Goal: Check status: Check status

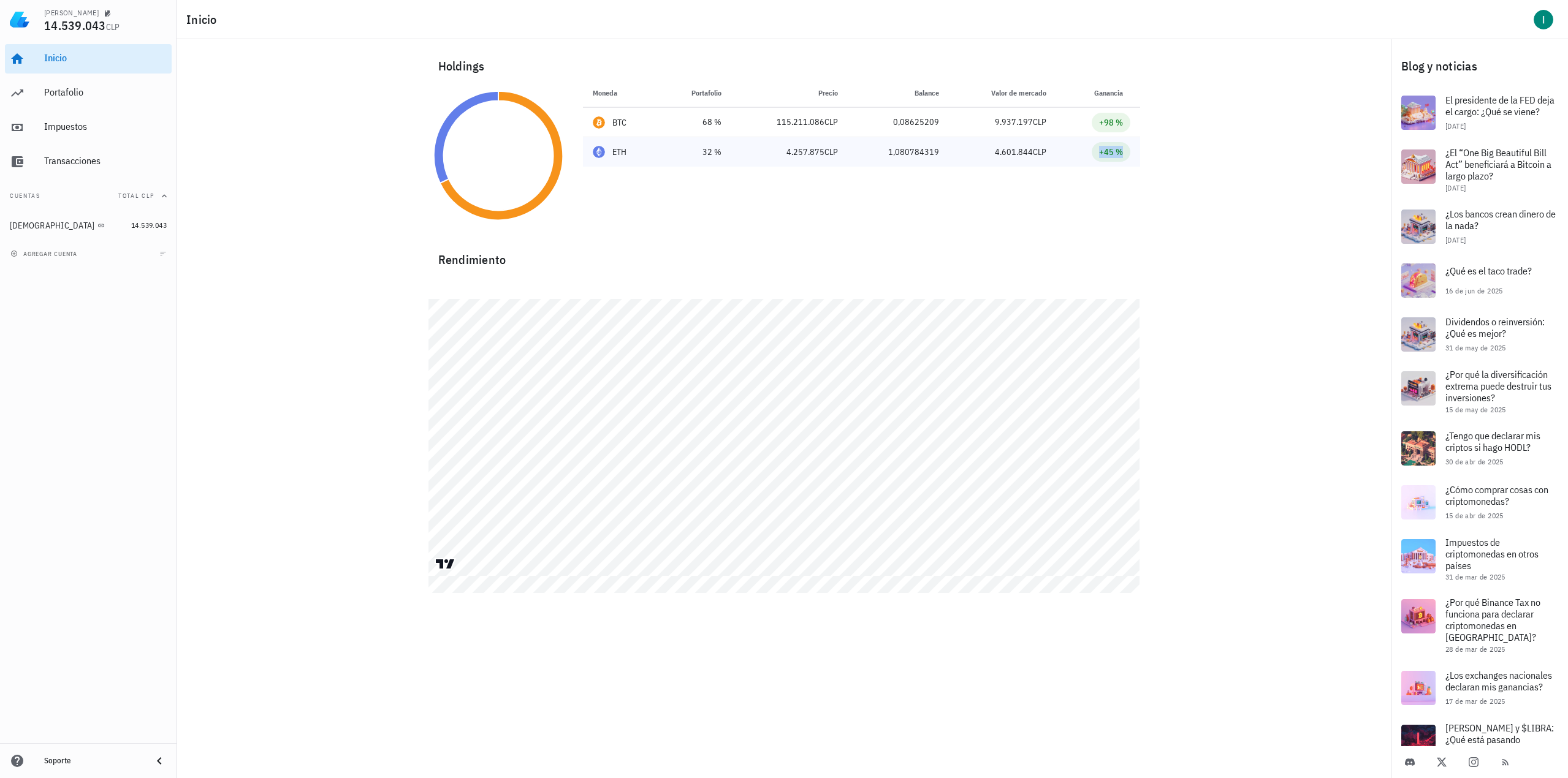
drag, startPoint x: 1095, startPoint y: 156, endPoint x: 1133, endPoint y: 154, distance: 38.1
click at [1133, 154] on td "+45 %" at bounding box center [1098, 151] width 84 height 29
click at [1169, 170] on div "Holdings Moneda Portafolio Precio Balance Valor de mercado Ganancia BTC 68 % 11…" at bounding box center [784, 305] width 1215 height 532
drag, startPoint x: 1097, startPoint y: 154, endPoint x: 1133, endPoint y: 160, distance: 36.5
click at [1133, 160] on td "+45 %" at bounding box center [1098, 151] width 84 height 29
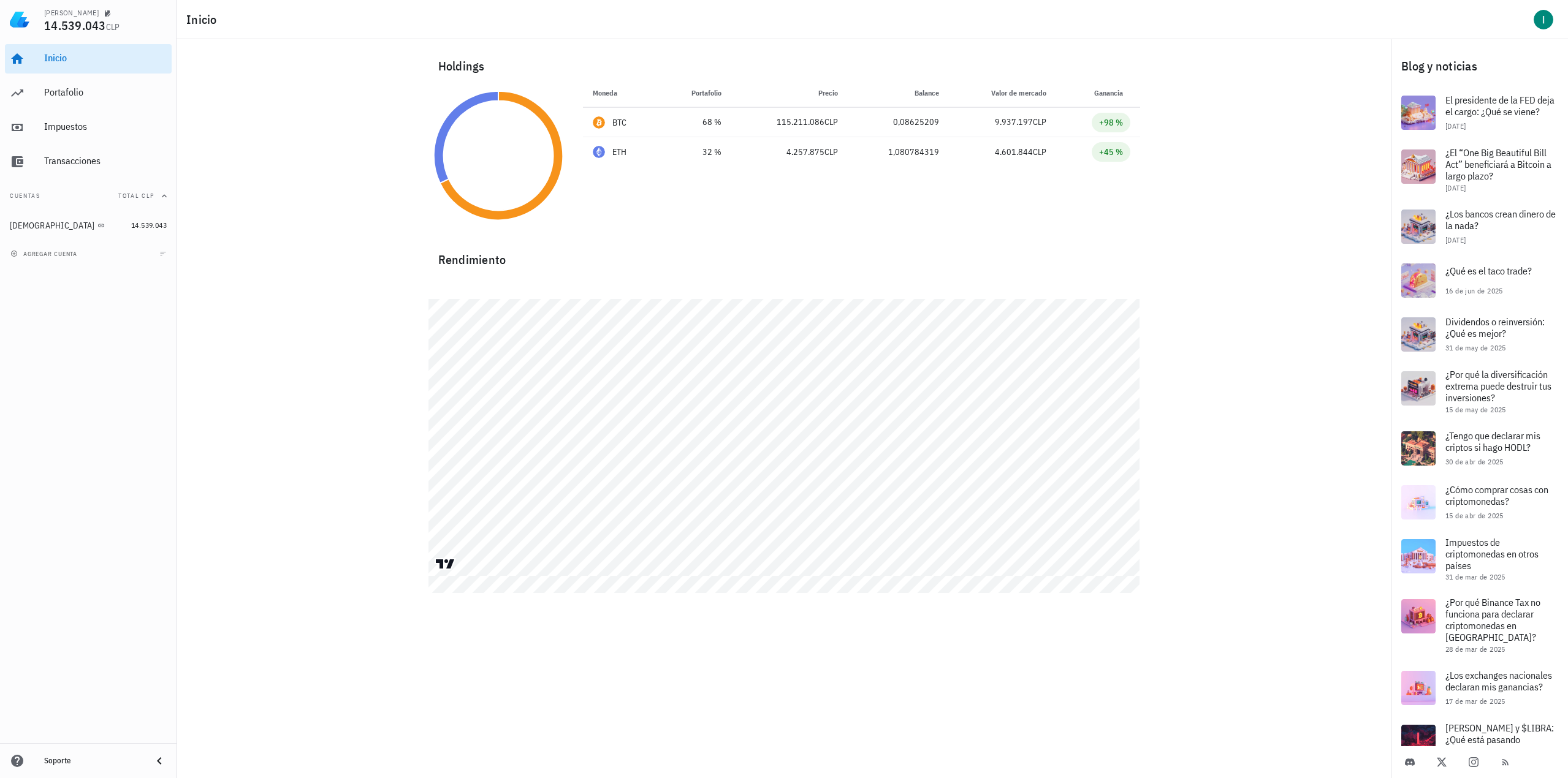
click at [1183, 156] on div "Holdings Moneda Portafolio Precio Balance Valor de mercado Ganancia BTC 68 % 11…" at bounding box center [784, 305] width 1215 height 532
drag, startPoint x: 993, startPoint y: 149, endPoint x: 1055, endPoint y: 156, distance: 62.4
click at [1055, 156] on td "4.601.844 CLP" at bounding box center [1003, 151] width 107 height 29
click at [1047, 215] on div "Moneda Portafolio Precio Balance Valor de mercado Ganancia BTC 68 % 115.211.086…" at bounding box center [862, 155] width 572 height 154
